Goal: Task Accomplishment & Management: Manage account settings

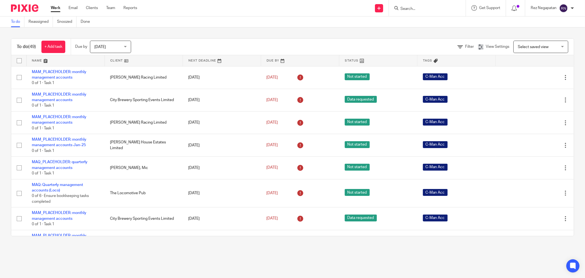
click at [109, 63] on link at bounding box center [144, 60] width 78 height 11
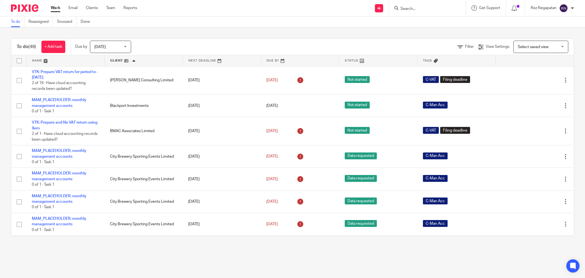
click at [123, 44] on span "[DATE]" at bounding box center [108, 47] width 29 height 12
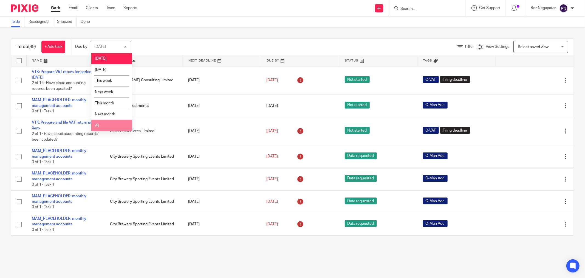
click at [111, 127] on li "All" at bounding box center [111, 125] width 41 height 11
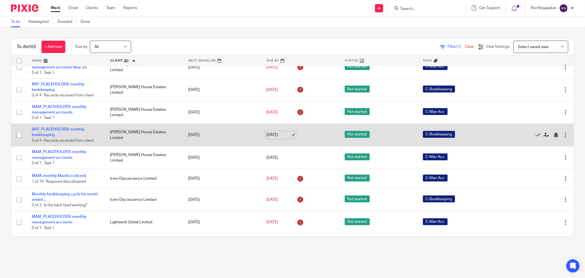
scroll to position [670, 0]
